Goal: Task Accomplishment & Management: Manage account settings

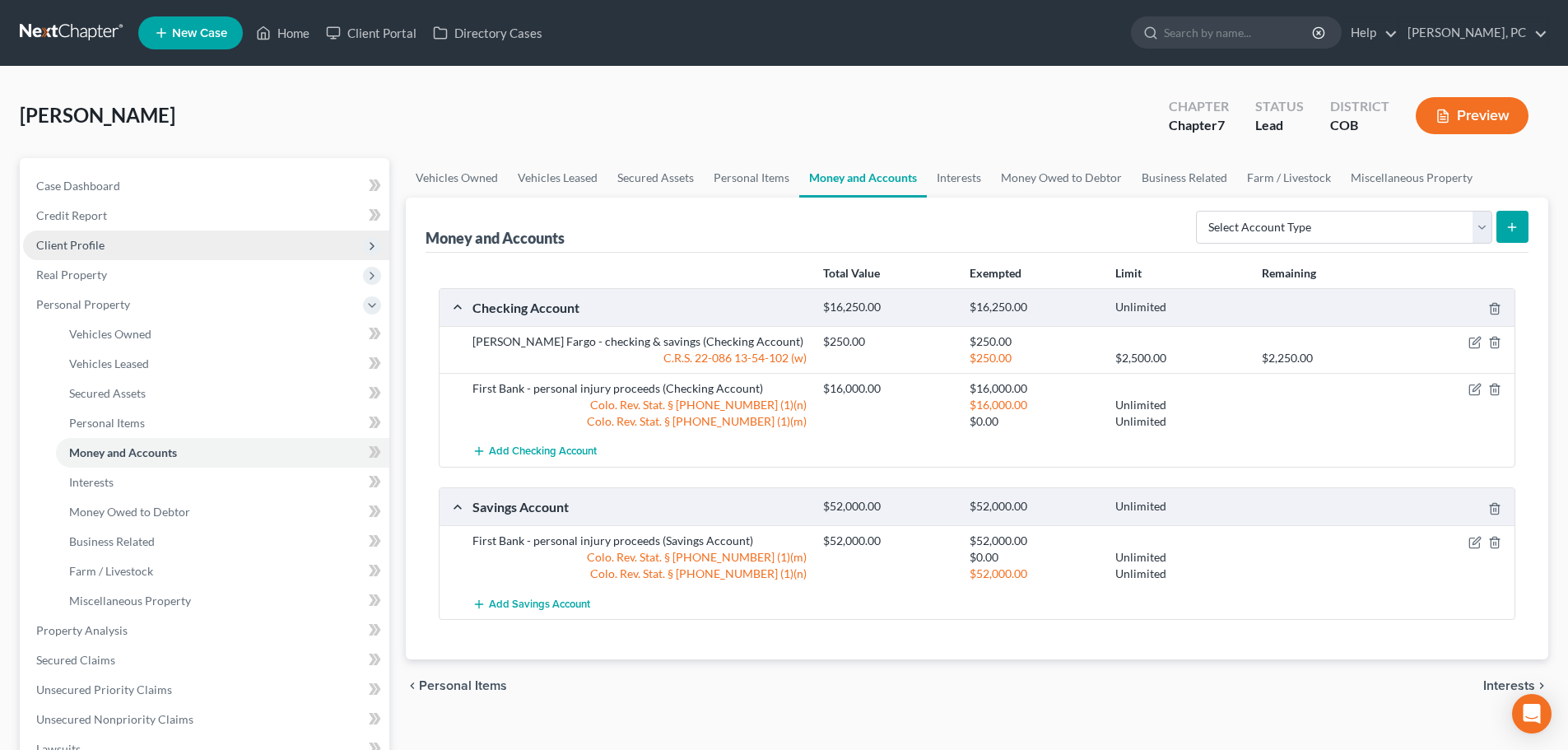
click at [86, 239] on span "Client Profile" at bounding box center [70, 245] width 68 height 14
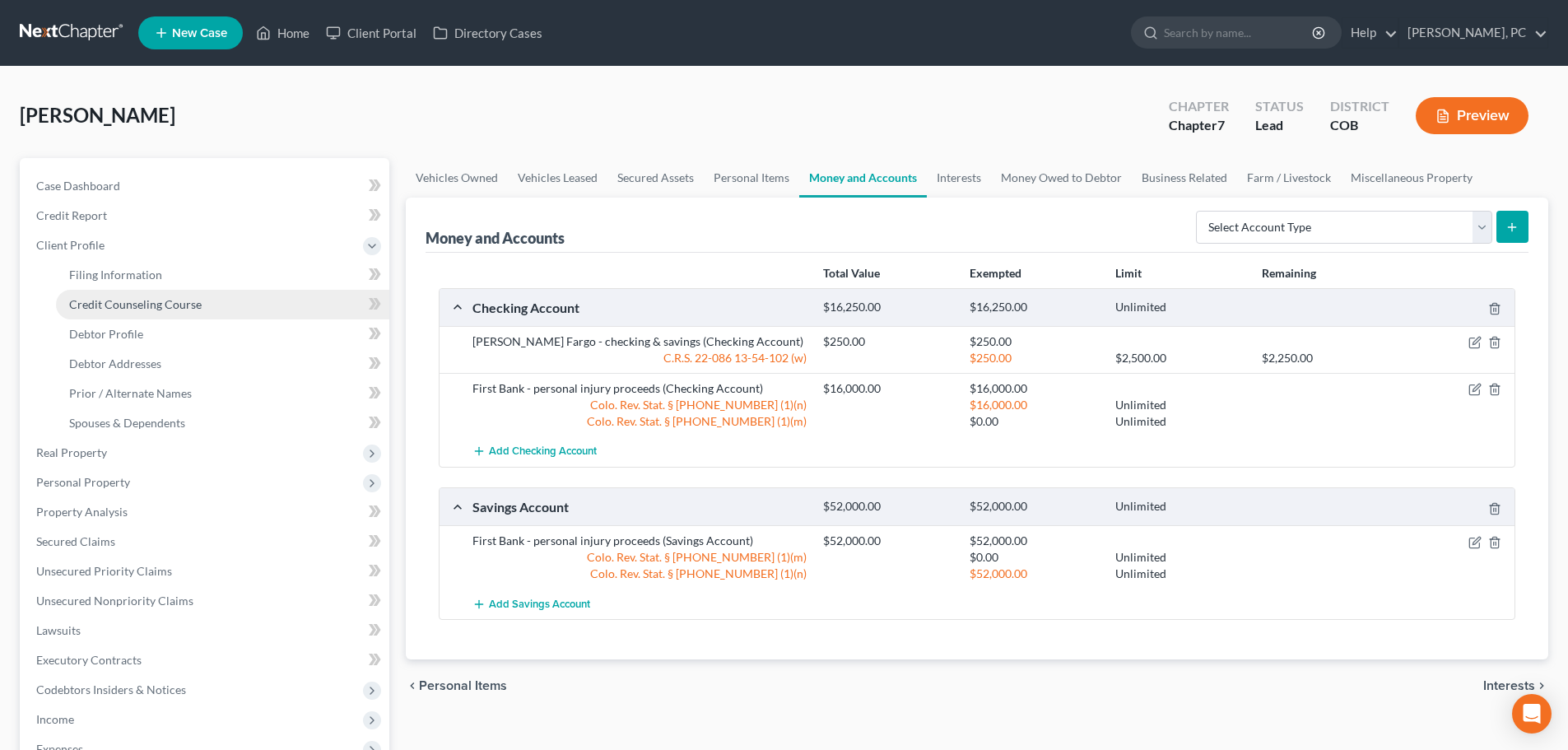
click at [126, 307] on span "Credit Counseling Course" at bounding box center [135, 304] width 133 height 14
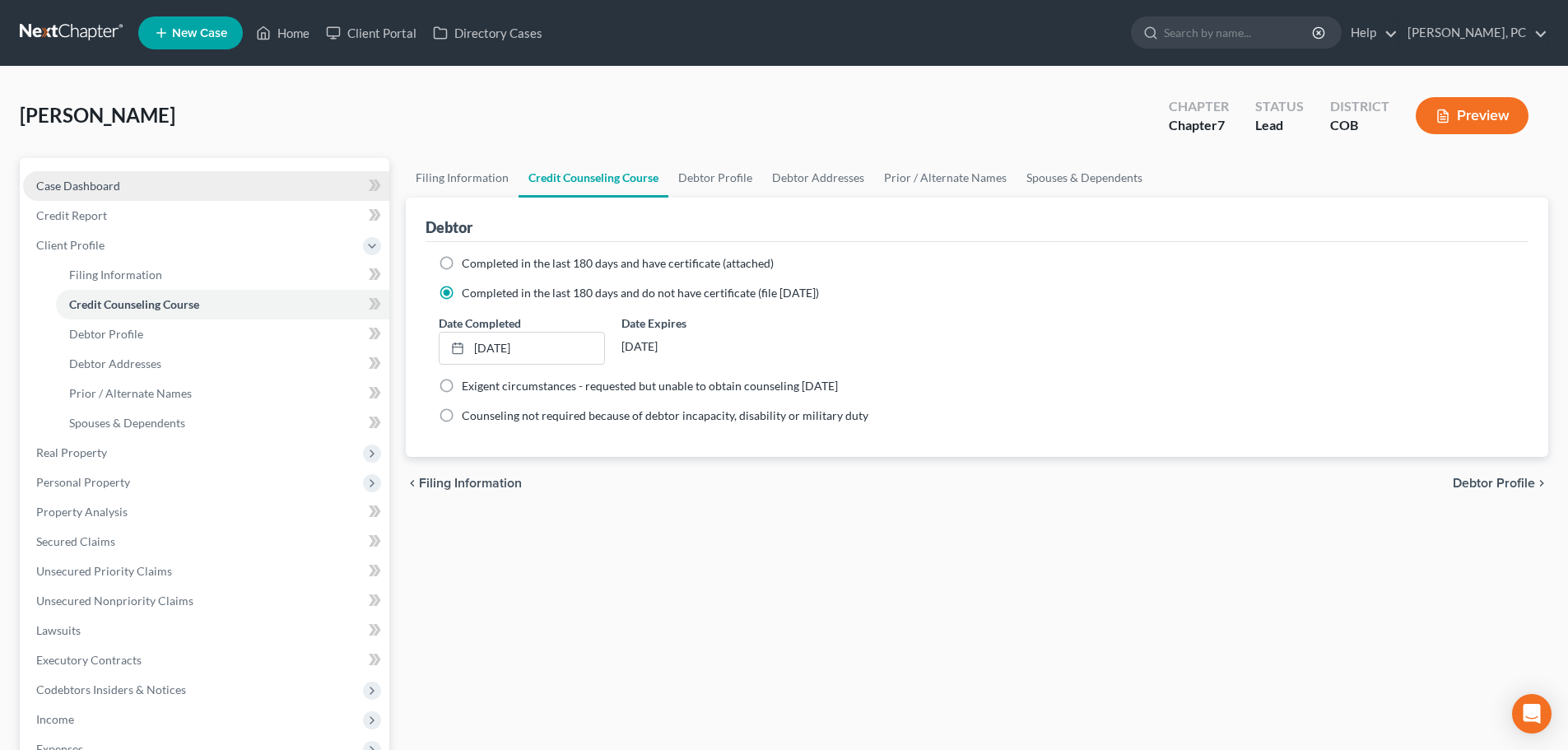
click at [89, 177] on link "Case Dashboard" at bounding box center [207, 186] width 366 height 30
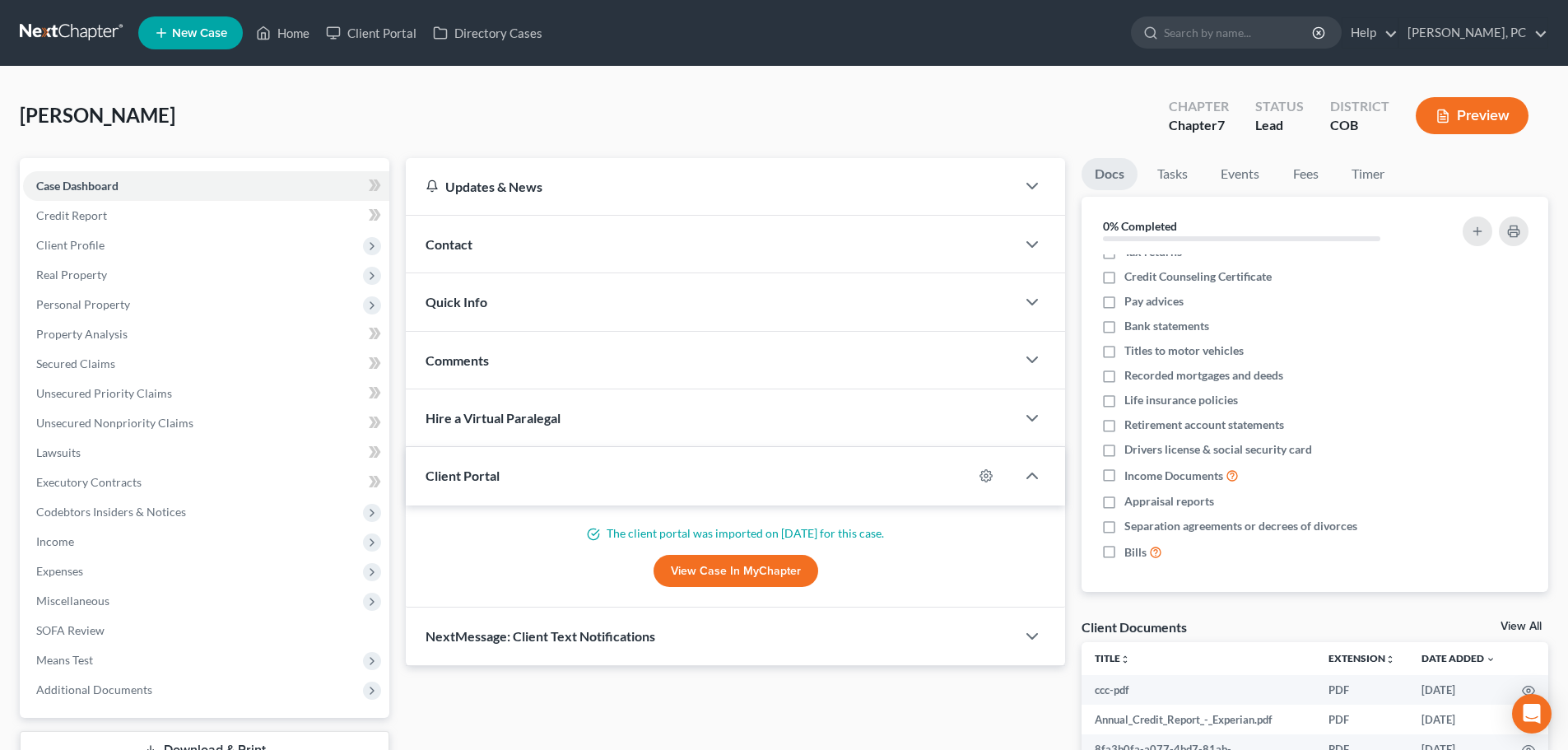
click at [1513, 631] on link "View All" at bounding box center [1521, 626] width 41 height 11
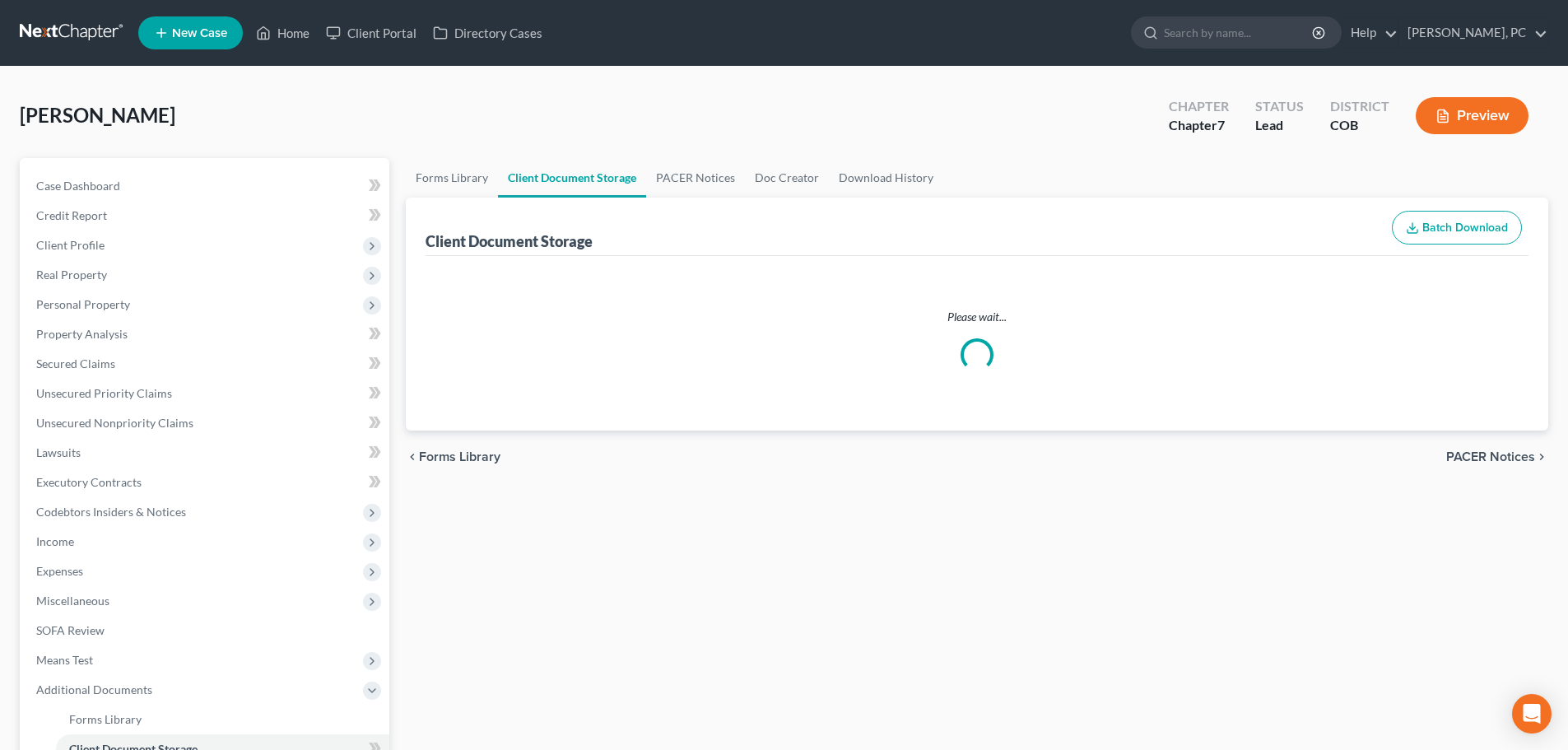
select select "5"
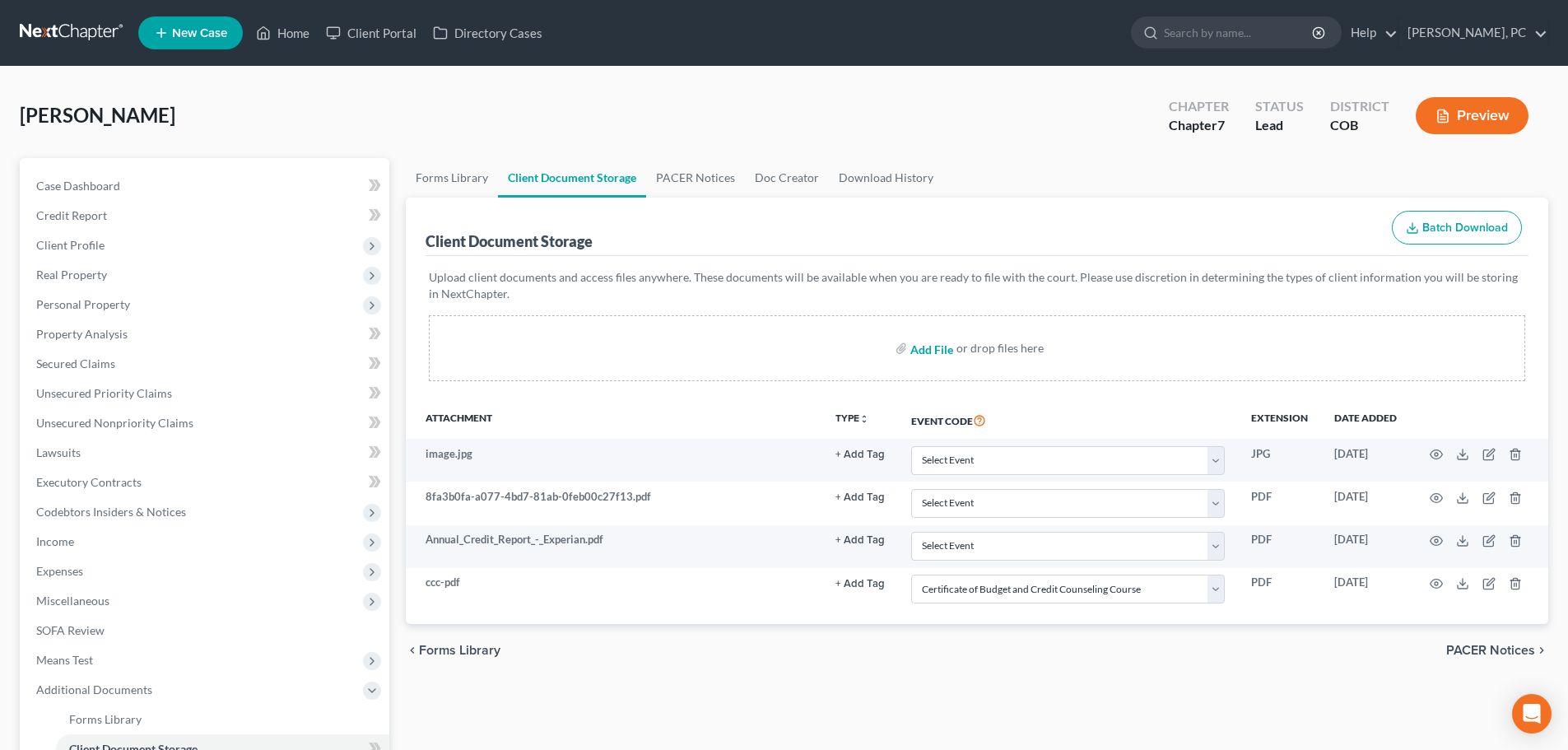
click at [934, 353] on input "file" at bounding box center [930, 348] width 39 height 30
type input "C:\fakepath\ccc.pdf"
select select "5"
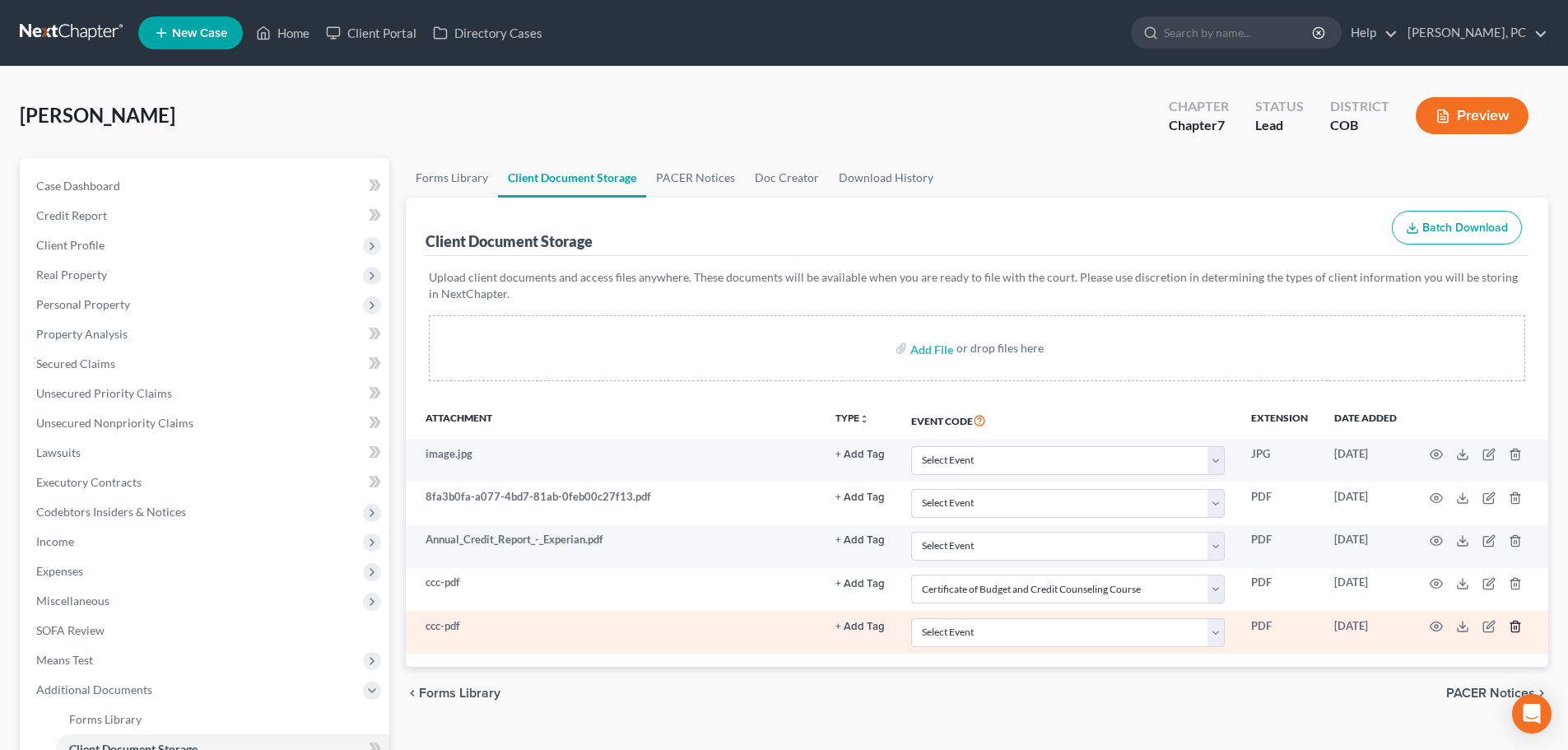
click at [1517, 622] on icon "button" at bounding box center [1516, 626] width 13 height 13
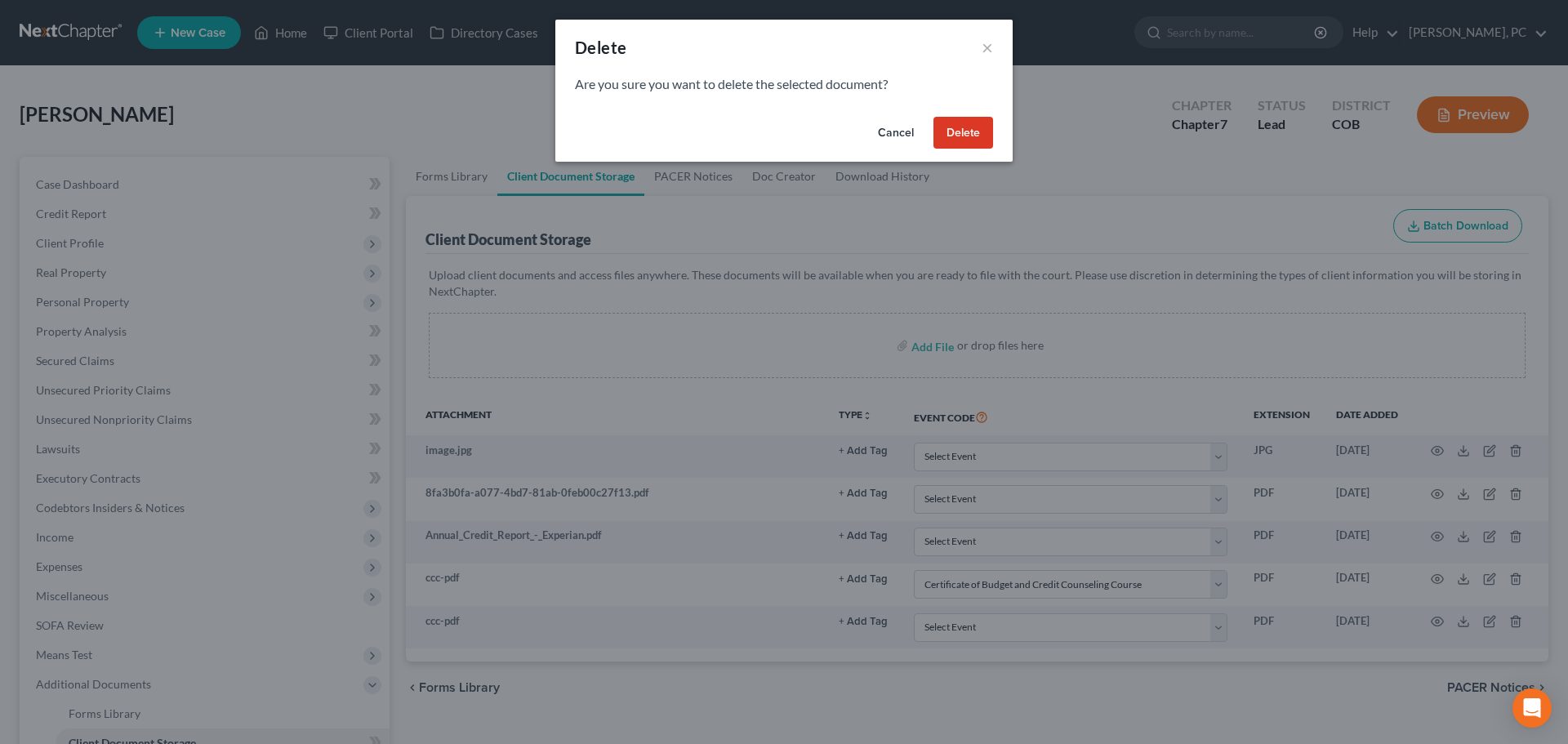
drag, startPoint x: 974, startPoint y: 129, endPoint x: 963, endPoint y: 132, distance: 11.4
click at [972, 129] on button "Delete" at bounding box center [963, 132] width 59 height 32
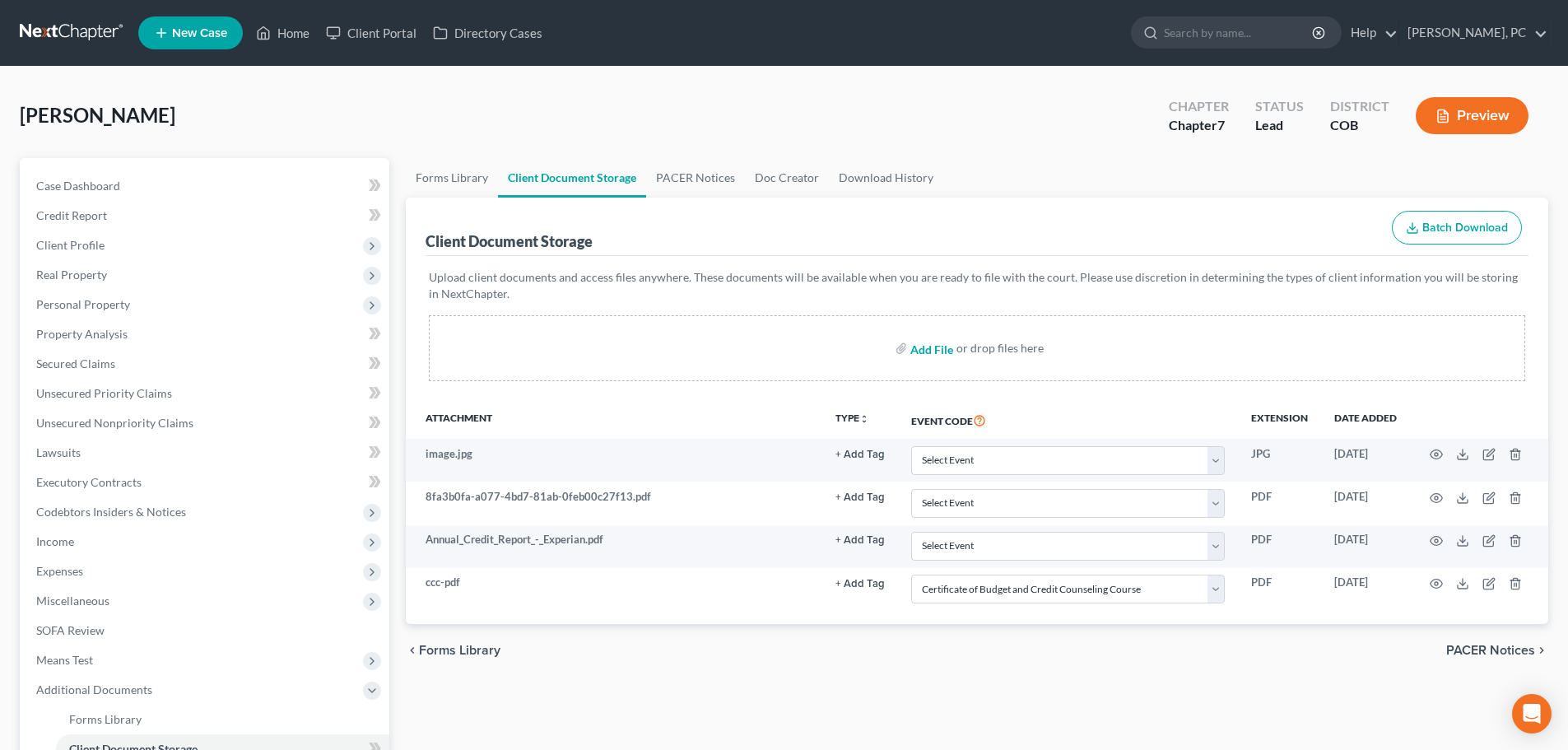
click at [935, 350] on input "file" at bounding box center [930, 348] width 39 height 30
type input "C:\fakepath\No pay advices.pdf"
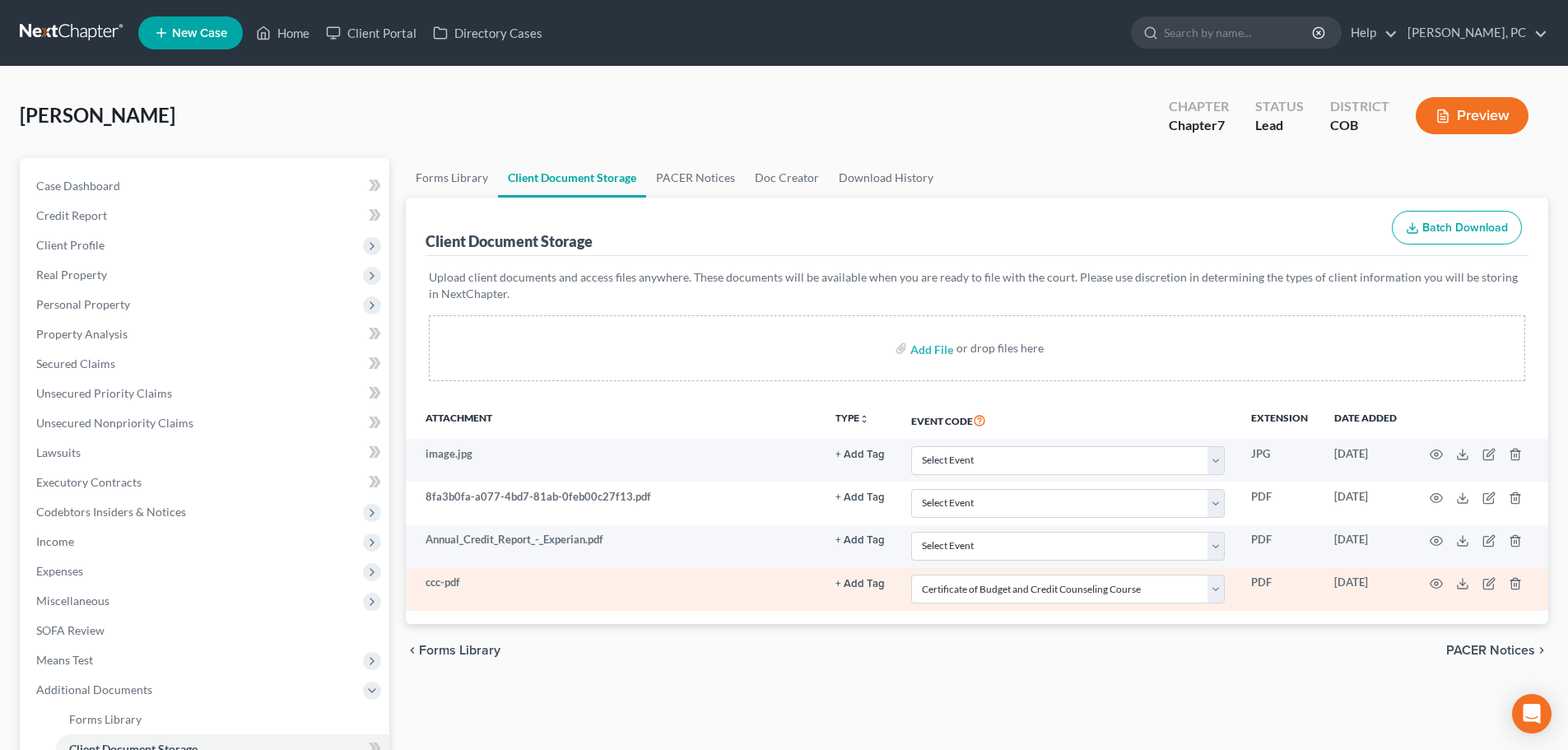
select select "5"
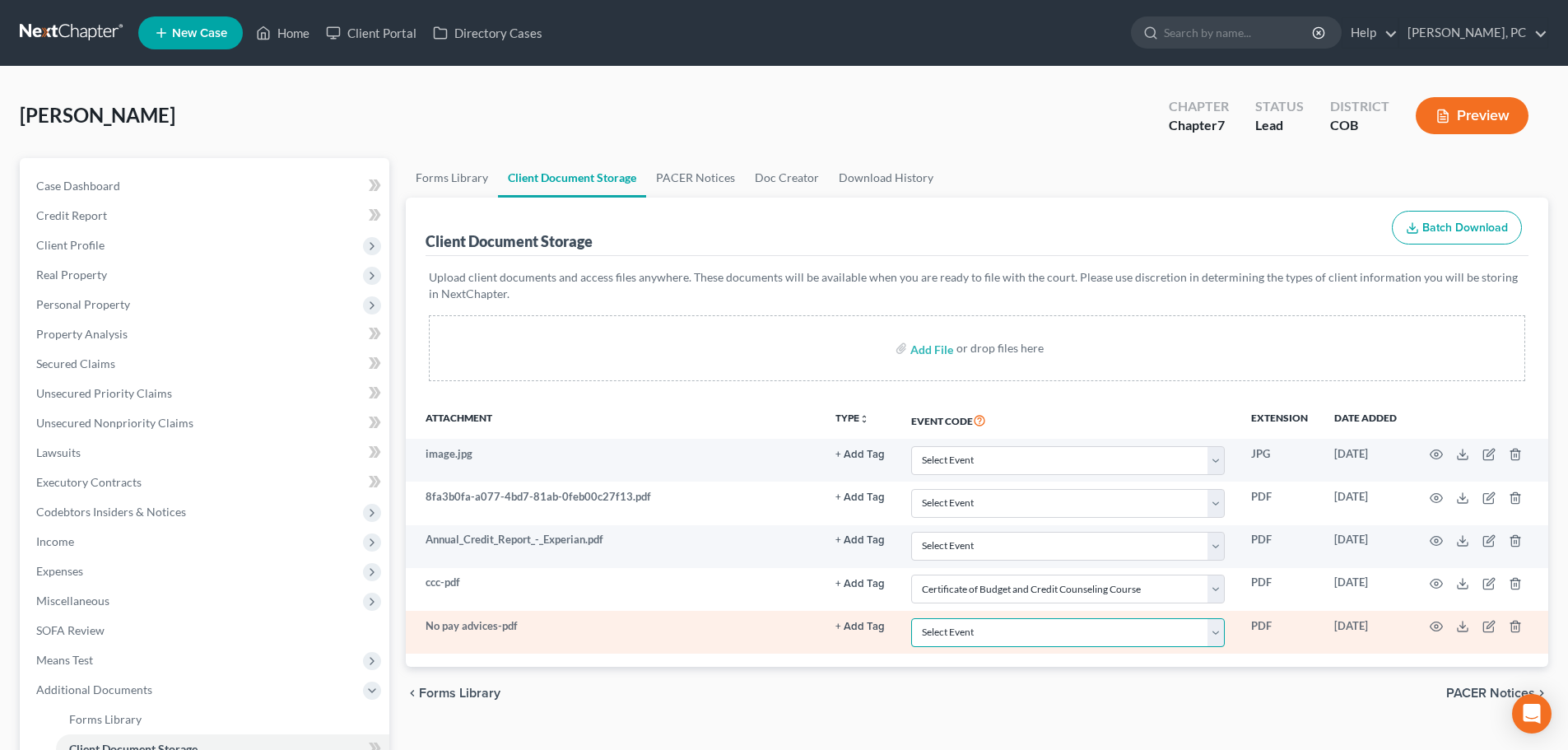
click at [958, 632] on select "Select Event 1009-1.1 Notice of Amendments 20 Largest Unsecured Creditors Amend…" at bounding box center [1068, 632] width 314 height 29
select select "28"
click at [911, 618] on select "Select Event 1009-1.1 Notice of Amendments 20 Largest Unsecured Creditors Amend…" at bounding box center [1068, 632] width 314 height 29
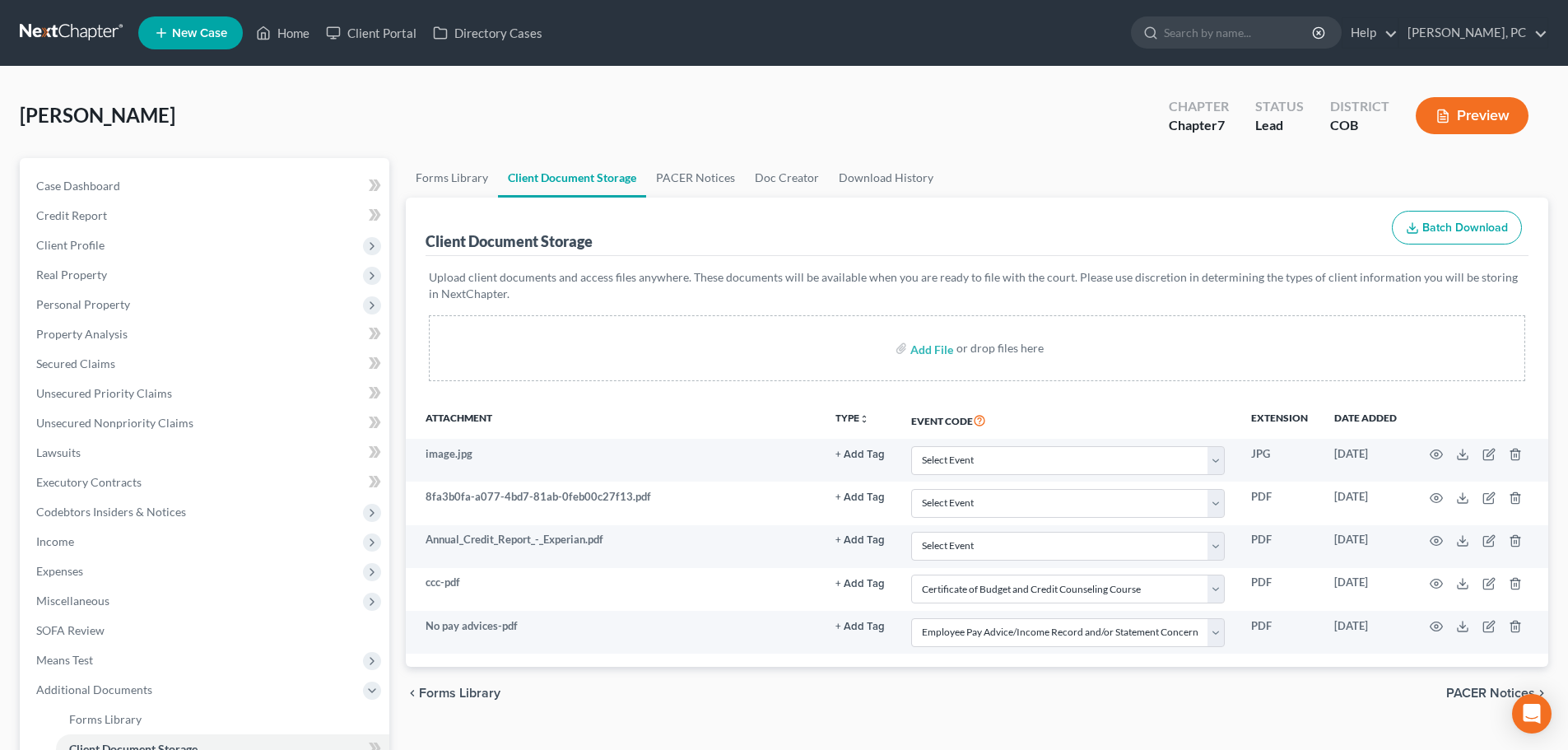
click at [811, 665] on div "Attachment TYPE unfold_more NONE [PERSON_NAME] UC Business CC Statement Hearing…" at bounding box center [976, 533] width 1143 height 266
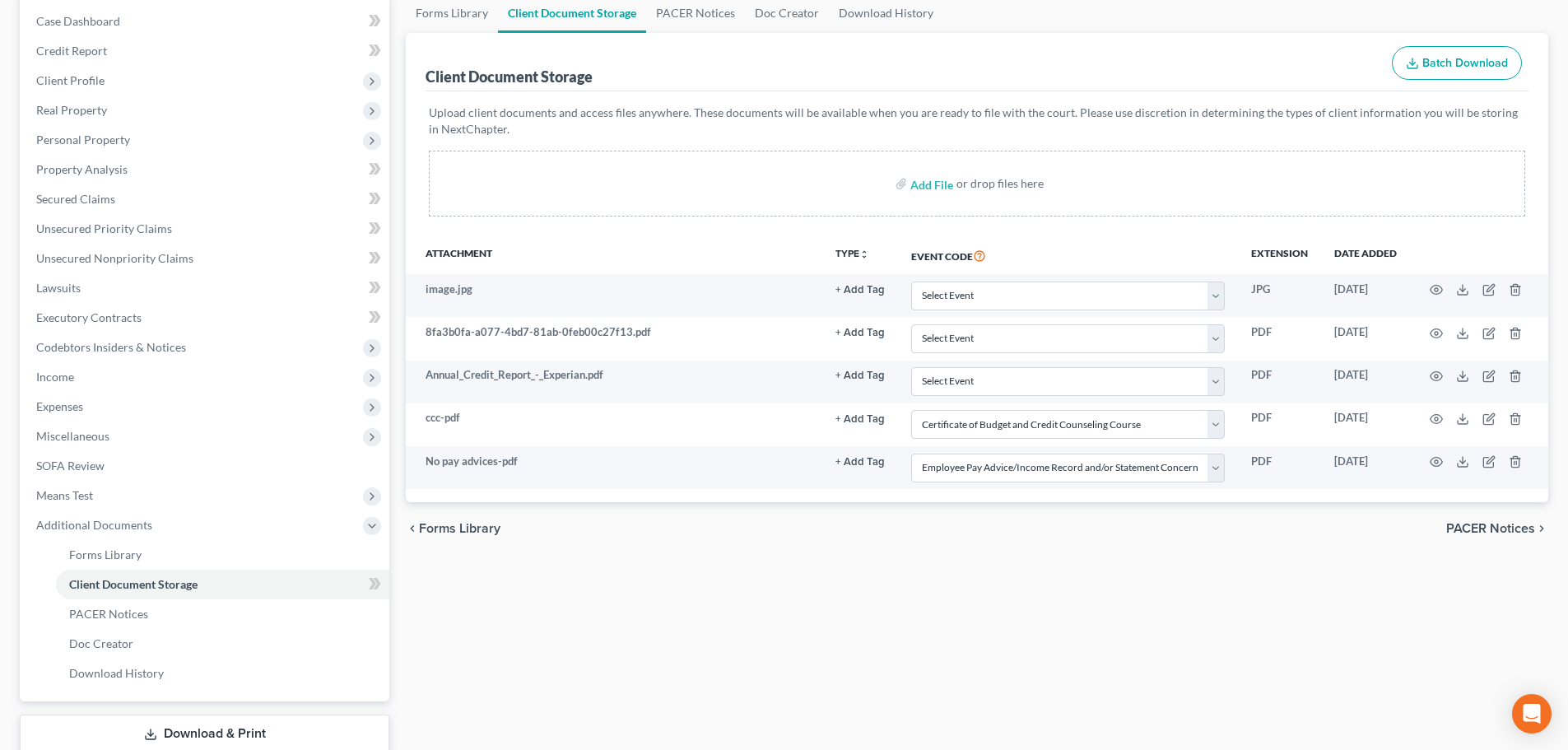
scroll to position [82, 0]
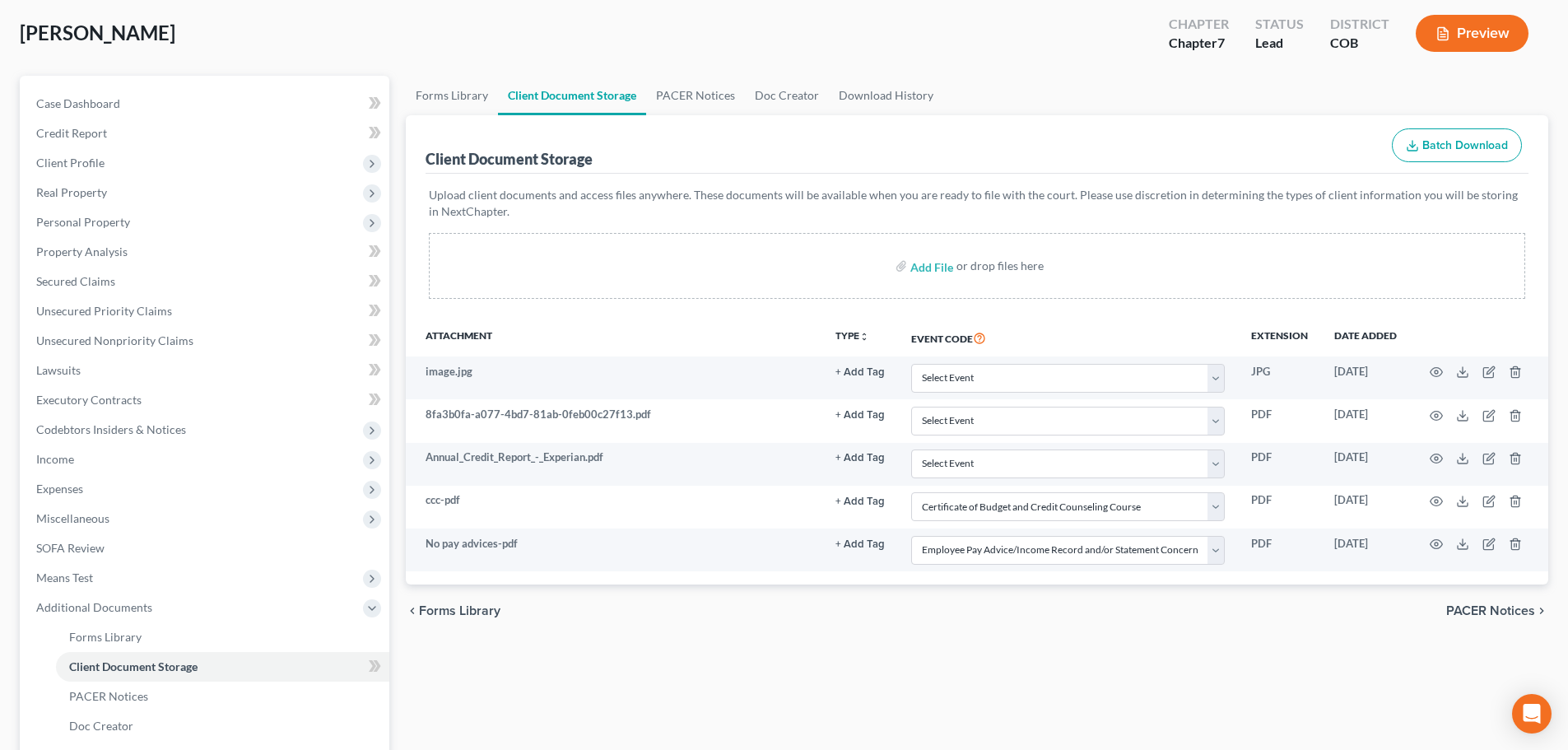
drag, startPoint x: 71, startPoint y: 225, endPoint x: 93, endPoint y: 239, distance: 26.1
click at [71, 225] on span "Personal Property" at bounding box center [83, 221] width 93 height 14
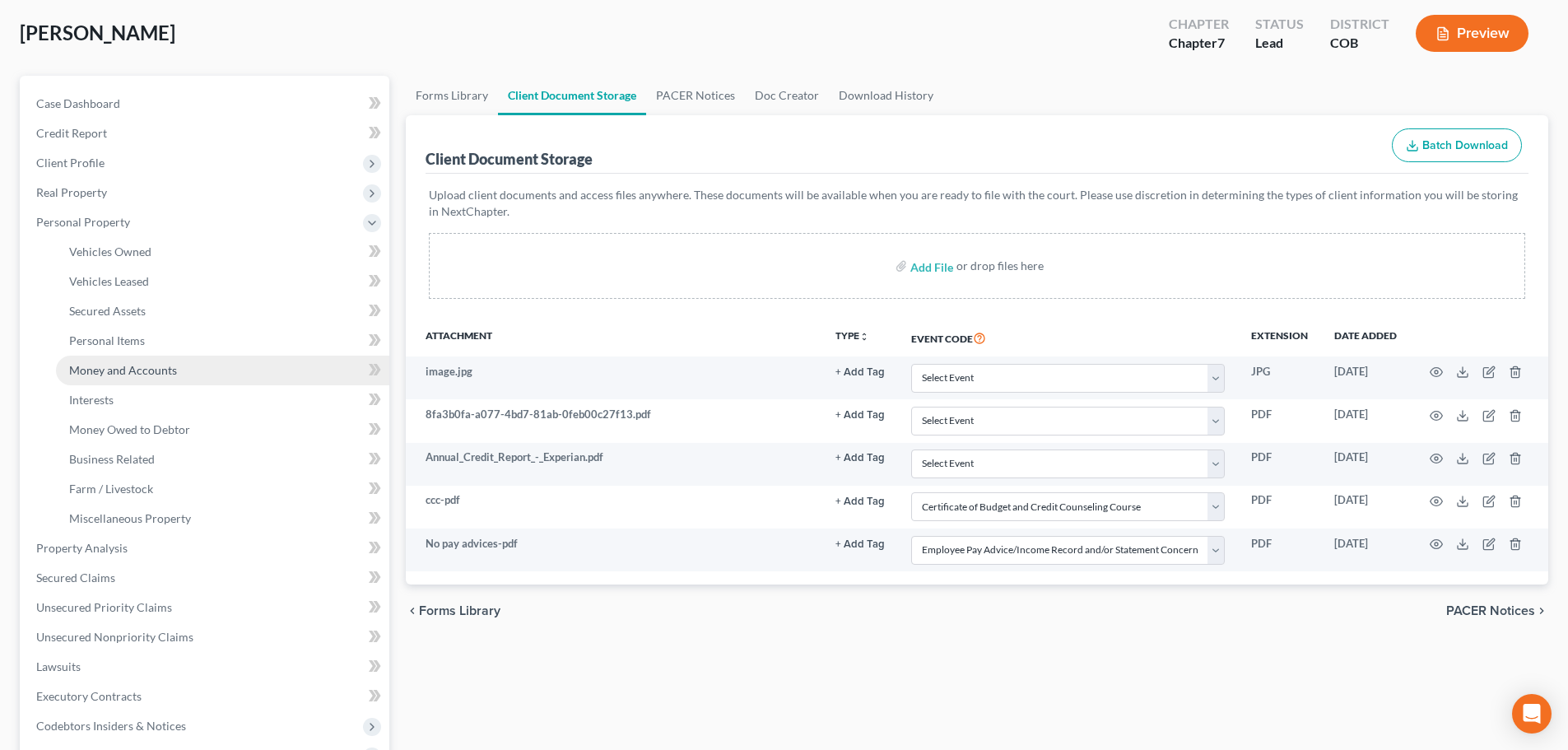
click at [124, 373] on span "Money and Accounts" at bounding box center [122, 370] width 107 height 14
